Goal: Transaction & Acquisition: Obtain resource

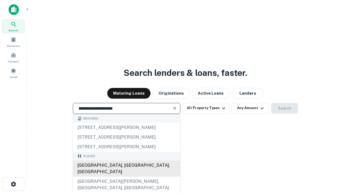
click at [126, 177] on div "Santa Monica, CA, USA" at bounding box center [126, 169] width 107 height 16
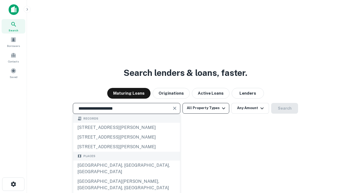
type input "**********"
click at [206, 108] on button "All Property Types" at bounding box center [205, 108] width 47 height 11
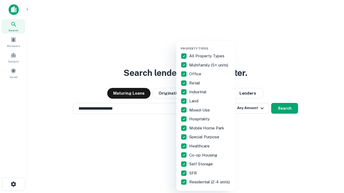
click at [210, 45] on button "button" at bounding box center [209, 45] width 59 height 0
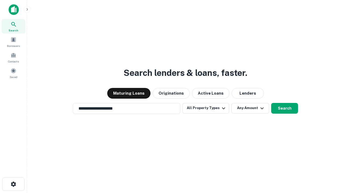
scroll to position [8, 0]
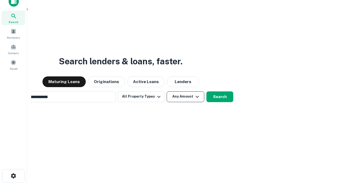
click at [166, 92] on button "Any Amount" at bounding box center [185, 97] width 38 height 11
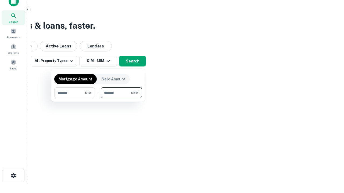
type input "*******"
click at [98, 98] on button "button" at bounding box center [97, 98] width 87 height 0
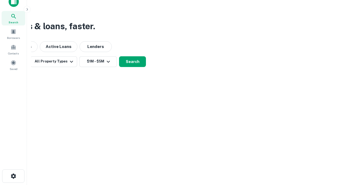
scroll to position [3, 99]
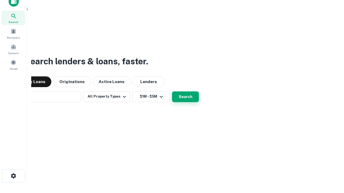
click at [172, 92] on button "Search" at bounding box center [185, 97] width 27 height 11
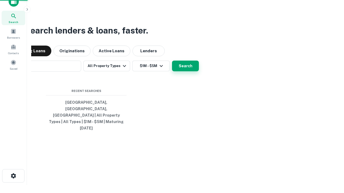
scroll to position [14, 152]
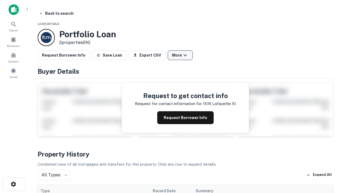
click at [180, 55] on button "More" at bounding box center [179, 55] width 25 height 10
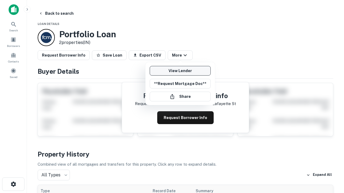
click at [180, 71] on link "View Lender" at bounding box center [179, 71] width 61 height 10
